Goal: Information Seeking & Learning: Find specific fact

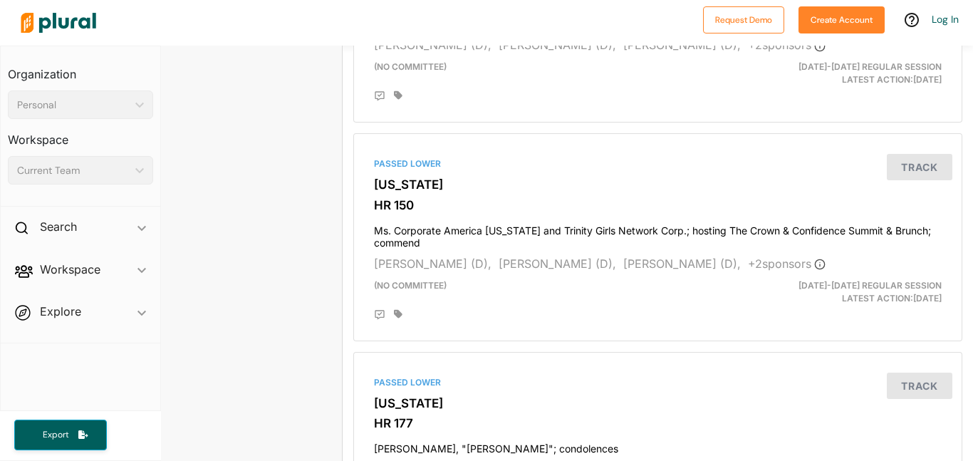
scroll to position [4019, 11]
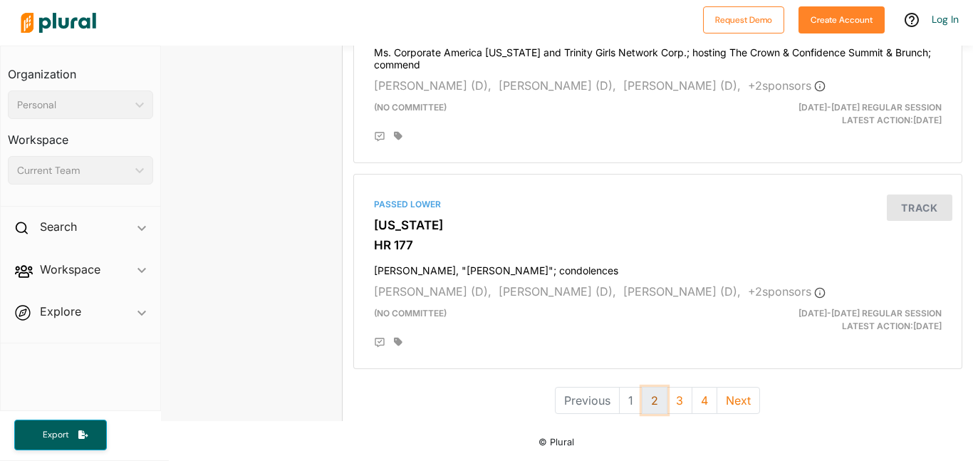
click at [651, 407] on button "2" at bounding box center [655, 400] width 26 height 27
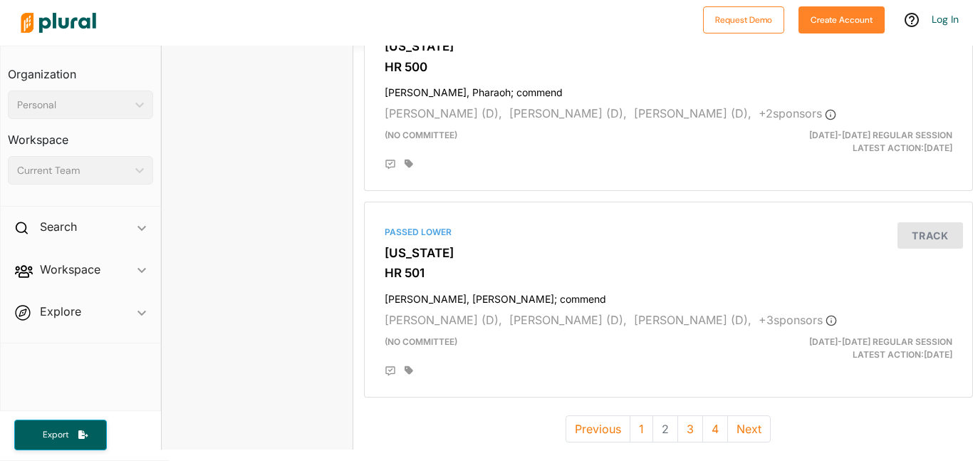
scroll to position [3911, 0]
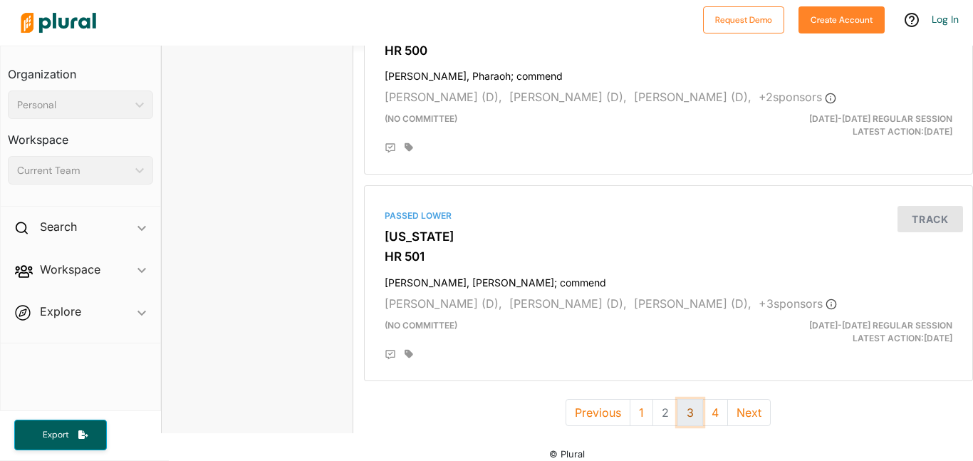
click at [683, 408] on button "3" at bounding box center [691, 412] width 26 height 27
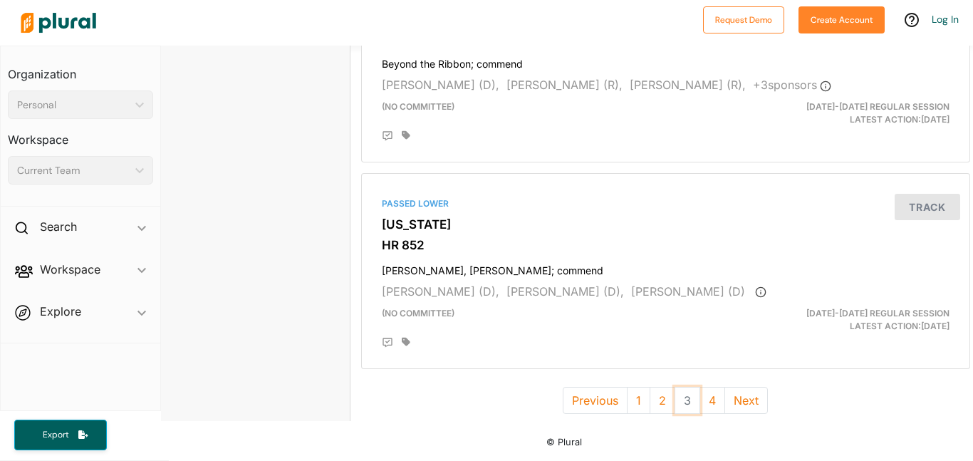
scroll to position [3911, 11]
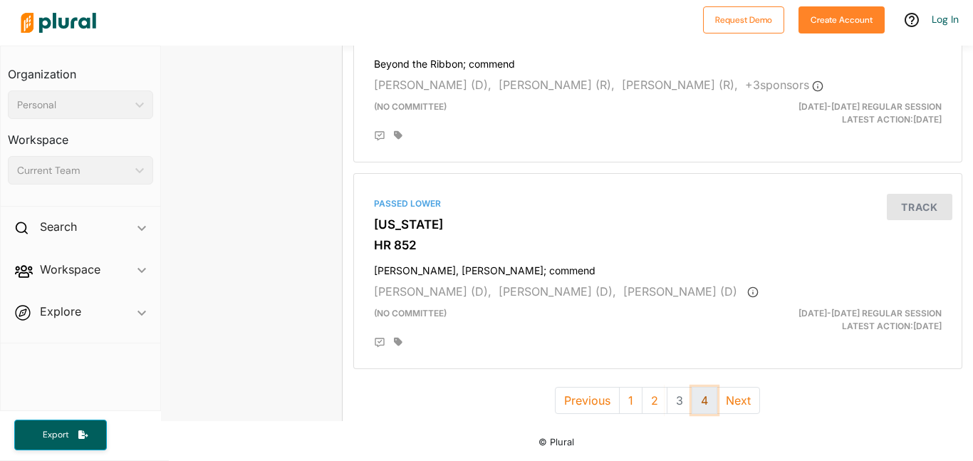
click at [708, 405] on button "4" at bounding box center [705, 400] width 26 height 27
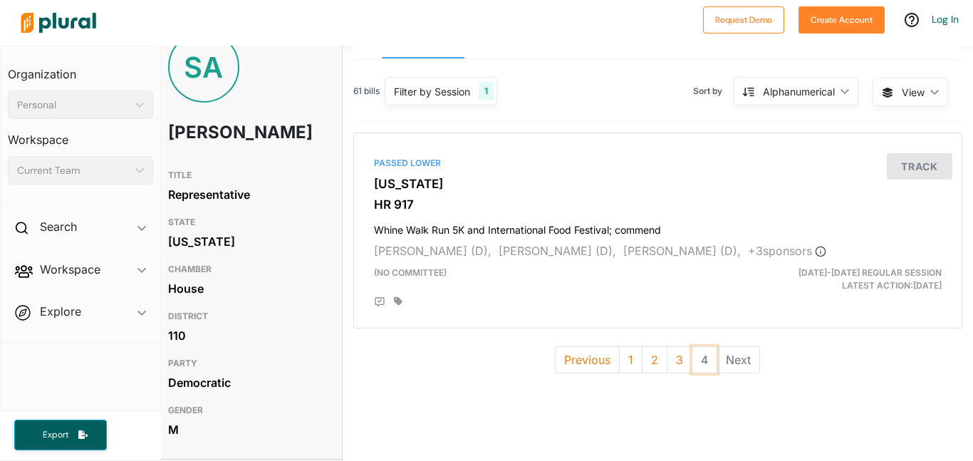
scroll to position [46, 11]
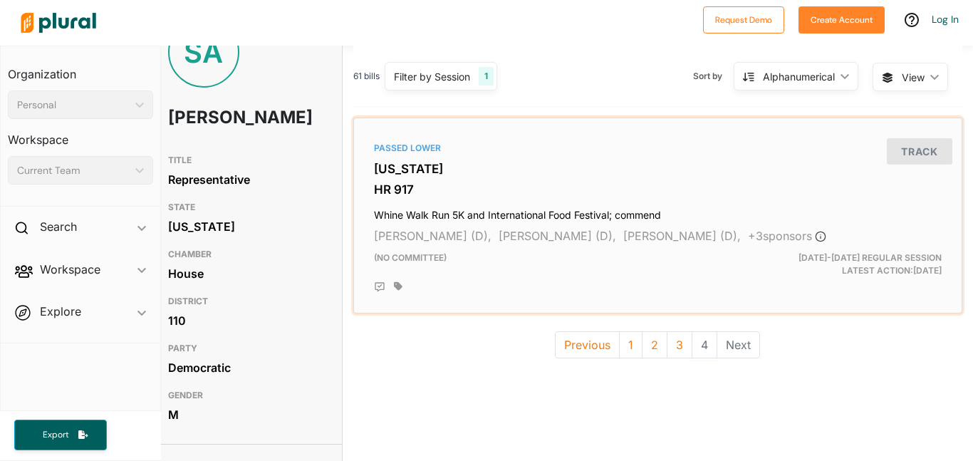
click at [565, 214] on h4 "Whine Walk Run 5K and International Food Festival; commend" at bounding box center [658, 211] width 568 height 19
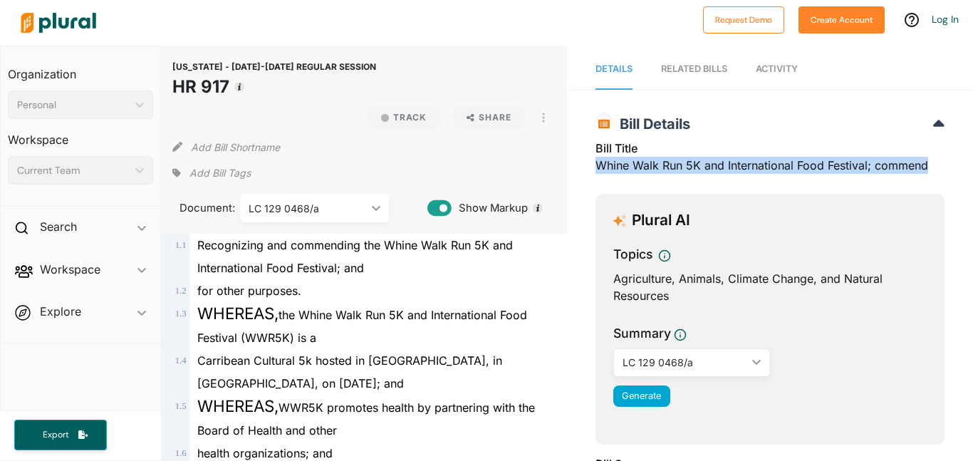
drag, startPoint x: 926, startPoint y: 171, endPoint x: 574, endPoint y: 164, distance: 351.4
click at [574, 164] on div "[US_STATE] - [DATE]-[DATE] REGULAR SESSION HR 917 Bill Details Bill Title Whine…" at bounding box center [770, 454] width 406 height 701
copy div "Whine Walk Run 5K and International Food Festival; commend"
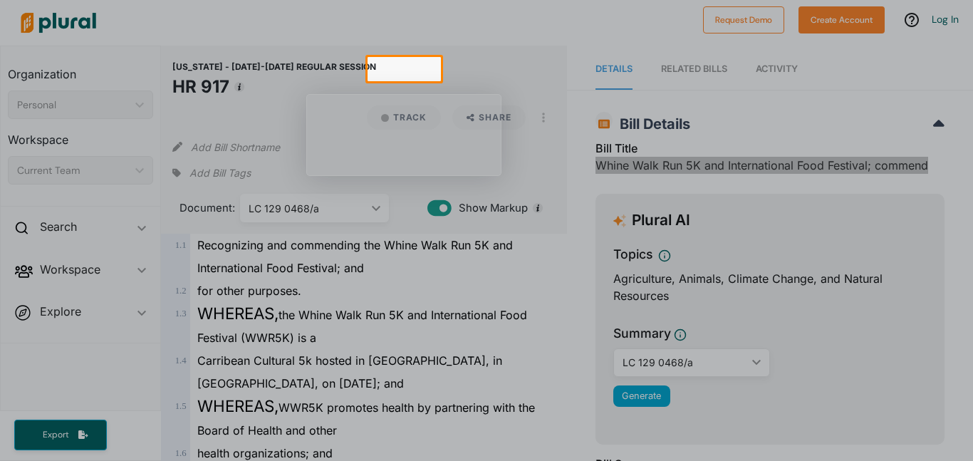
click at [244, 200] on div at bounding box center [486, 271] width 973 height 380
